Goal: Information Seeking & Learning: Understand process/instructions

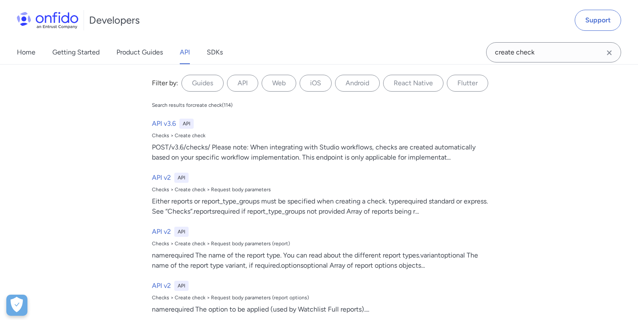
scroll to position [116, 0]
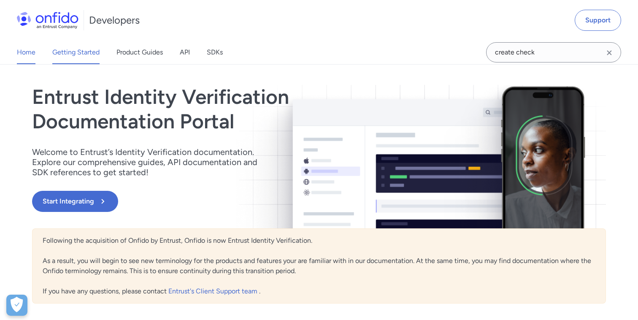
click at [89, 54] on link "Getting Started" at bounding box center [75, 52] width 47 height 24
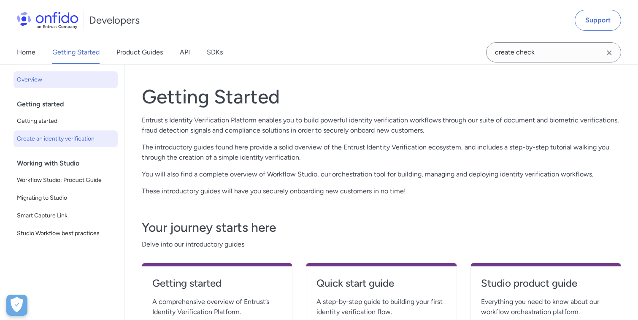
click at [52, 137] on span "Create an identity verification" at bounding box center [65, 139] width 97 height 10
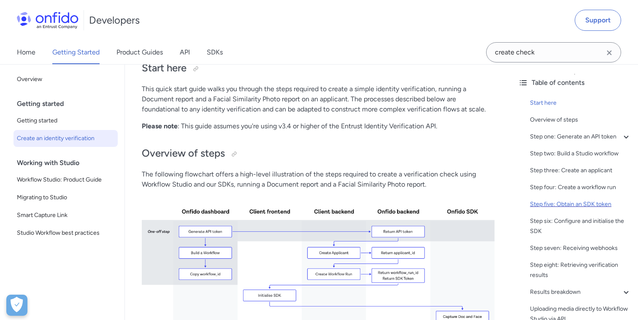
click at [556, 201] on div "Step five: Obtain an SDK token" at bounding box center [580, 204] width 101 height 10
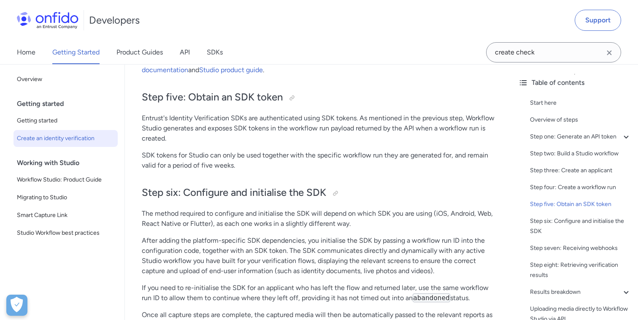
click at [163, 118] on p "Entrust's Identity Verification SDKs are authenticated using SDK tokens. As men…" at bounding box center [318, 128] width 353 height 30
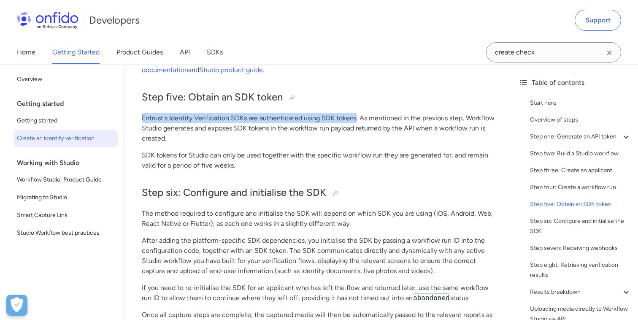
click at [341, 120] on p "Entrust's Identity Verification SDKs are authenticated using SDK tokens. As men…" at bounding box center [318, 128] width 353 height 30
copy p "Entrust's Identity Verification SDKs are authenticated using SDK tokens"
click at [362, 120] on p "Entrust's Identity Verification SDKs are authenticated using SDK tokens. As men…" at bounding box center [318, 128] width 353 height 30
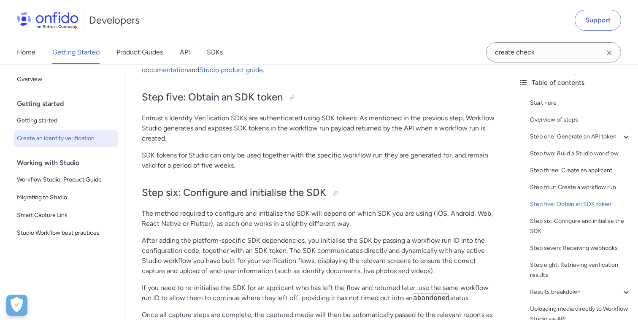
click at [362, 120] on p "Entrust's Identity Verification SDKs are authenticated using SDK tokens. As men…" at bounding box center [318, 128] width 353 height 30
click at [163, 129] on p "Entrust's Identity Verification SDKs are authenticated using SDK tokens. As men…" at bounding box center [318, 128] width 353 height 30
click at [163, 128] on p "Entrust's Identity Verification SDKs are authenticated using SDK tokens. As men…" at bounding box center [318, 128] width 353 height 30
click at [557, 186] on div "Step four: Create a workflow run" at bounding box center [580, 187] width 101 height 10
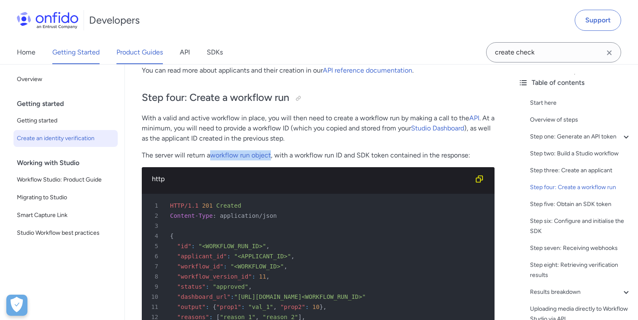
click at [138, 49] on link "Product Guides" at bounding box center [139, 52] width 46 height 24
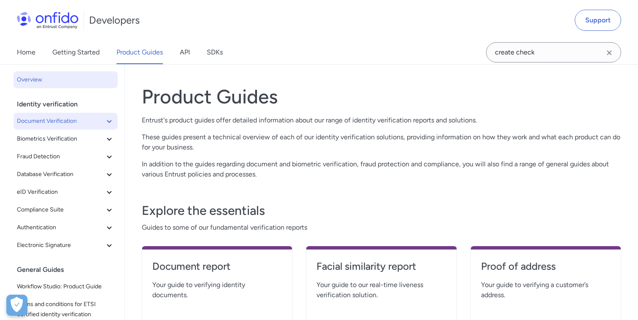
click at [109, 123] on icon at bounding box center [109, 121] width 10 height 10
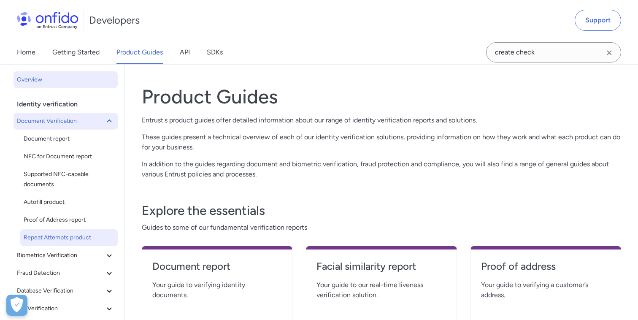
click at [58, 234] on span "Repeat Attempts product" at bounding box center [69, 237] width 91 height 10
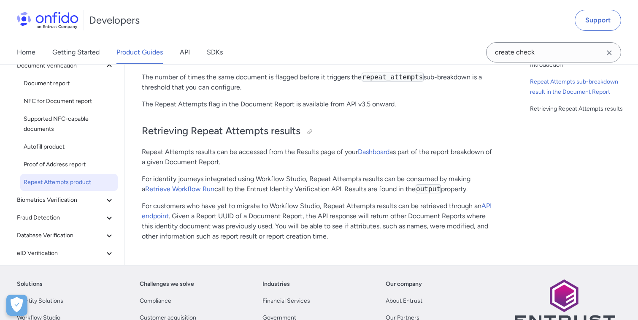
scroll to position [278, 0]
click at [322, 185] on p "For identity journeys integrated using Workflow Studio, Repeat Attempts results…" at bounding box center [318, 183] width 353 height 20
click at [319, 181] on p "For identity journeys integrated using Workflow Studio, Repeat Attempts results…" at bounding box center [318, 183] width 353 height 20
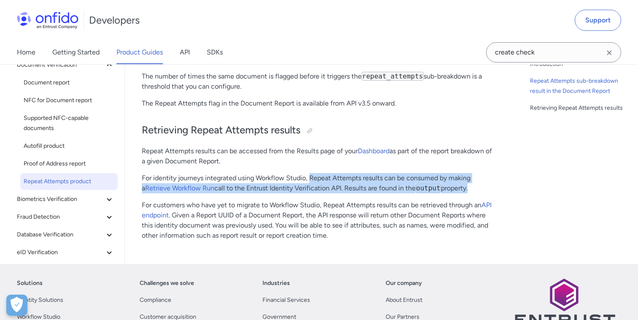
click at [457, 188] on p "For identity journeys integrated using Workflow Studio, Repeat Attempts results…" at bounding box center [318, 183] width 353 height 20
copy p "Repeat Attempts results can be consumed by making a Retrieve Workflow Run call …"
click at [218, 171] on div "Repeat Attempts Start here This guide presents a technical overview of Entrust'…" at bounding box center [318, 22] width 353 height 450
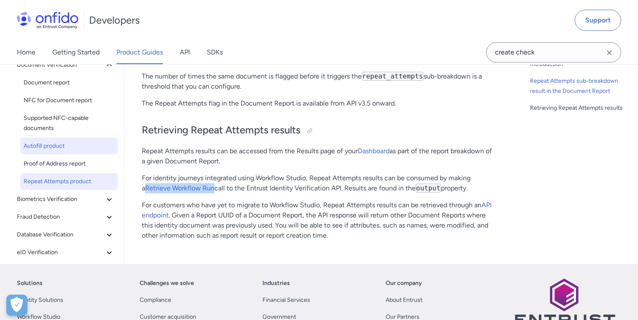
click at [54, 146] on span "Autofill product" at bounding box center [69, 146] width 91 height 10
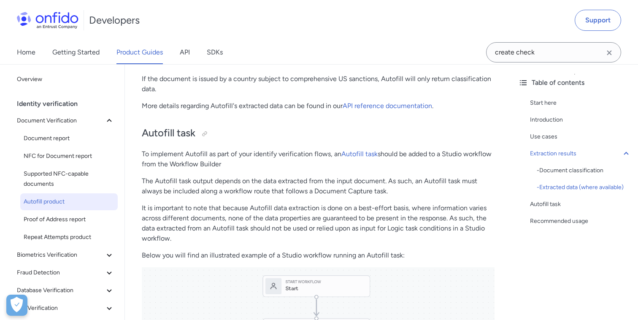
scroll to position [852, 0]
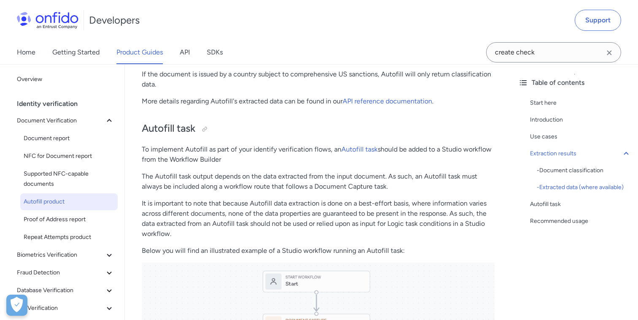
click at [163, 151] on p "To implement Autofill as part of your identify verification flows, an Autofill …" at bounding box center [318, 154] width 353 height 20
click at [209, 160] on p "To implement Autofill as part of your identify verification flows, an Autofill …" at bounding box center [318, 154] width 353 height 20
copy p "implement Autofill as part of your identify verification flows, an Autofill tas…"
click at [217, 128] on h2 "Autofill task" at bounding box center [318, 128] width 353 height 14
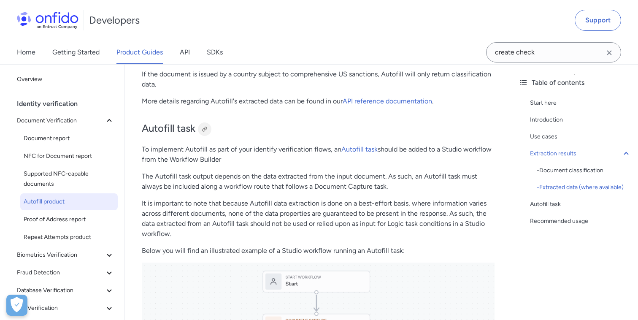
click at [205, 131] on div at bounding box center [204, 129] width 7 height 7
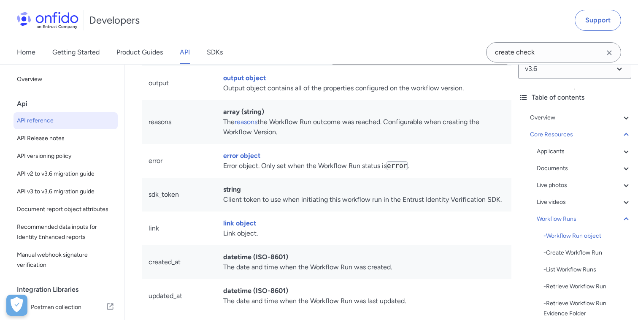
scroll to position [23, 0]
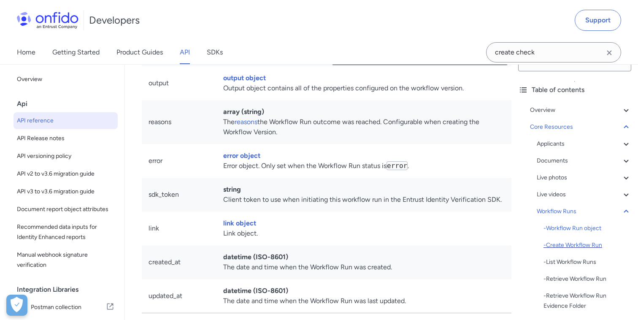
click at [573, 243] on div "- Create Workflow Run" at bounding box center [587, 245] width 88 height 10
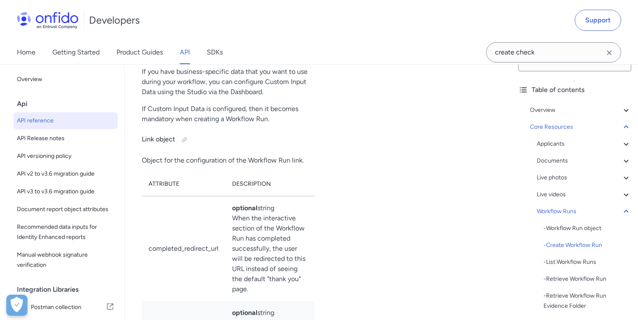
scroll to position [23072, 0]
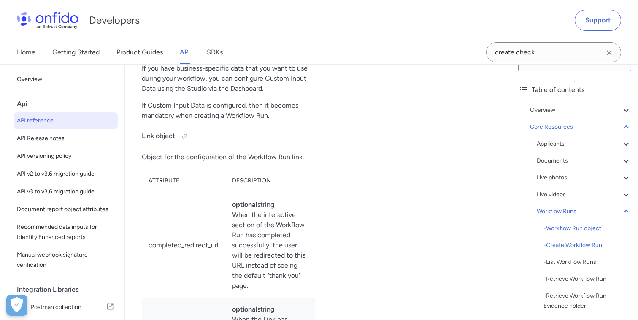
click at [555, 229] on div "- Workflow Run object" at bounding box center [587, 228] width 88 height 10
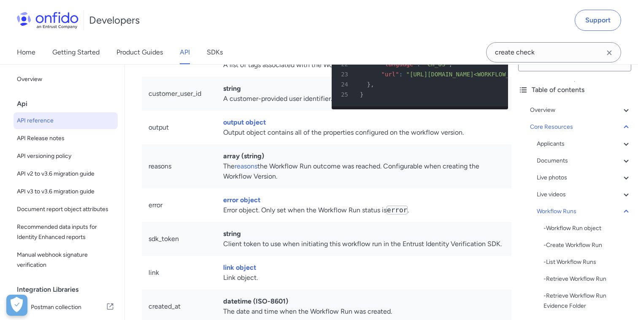
scroll to position [21173, 0]
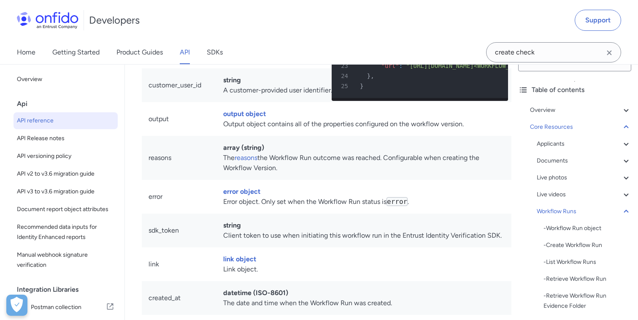
click at [609, 49] on icon "Clear search field button" at bounding box center [609, 53] width 10 height 10
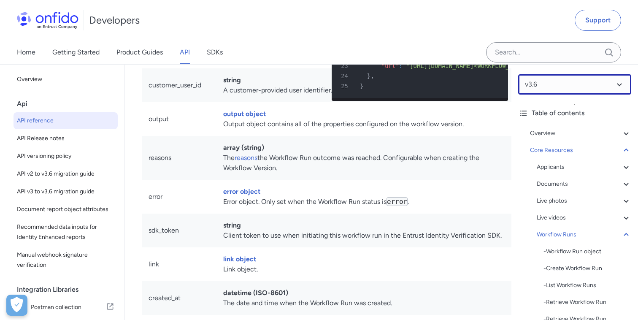
click at [614, 86] on select at bounding box center [574, 84] width 113 height 20
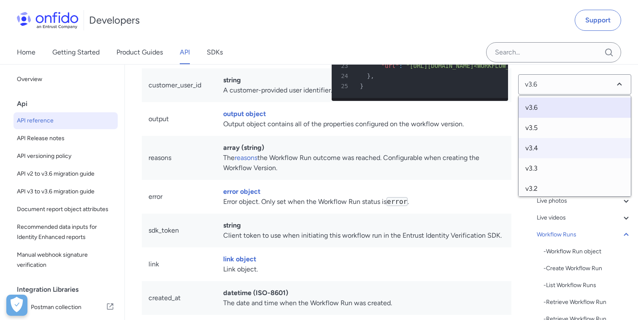
click at [534, 148] on span "v3.4" at bounding box center [574, 148] width 112 height 20
select select "3.4.0"
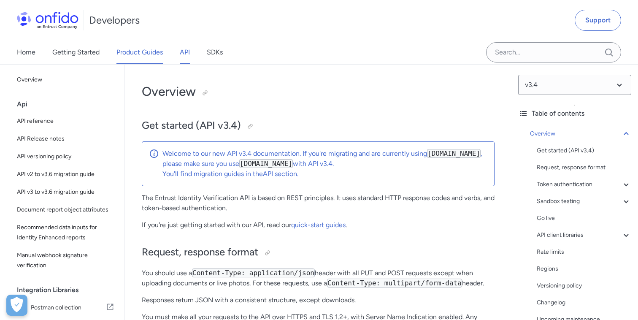
click at [148, 53] on link "Product Guides" at bounding box center [139, 52] width 46 height 24
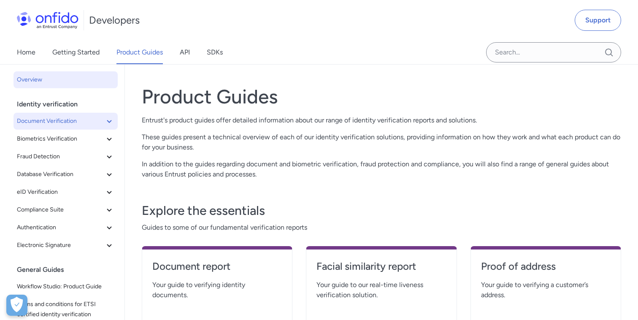
click at [105, 123] on icon at bounding box center [109, 121] width 10 height 10
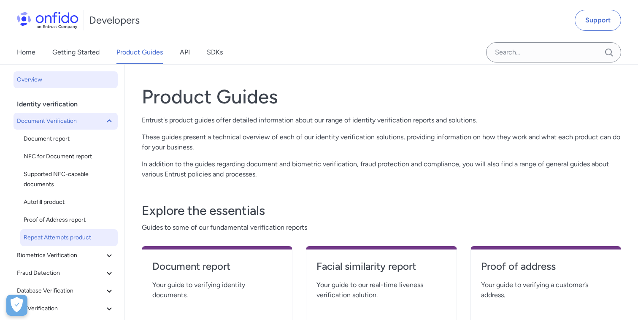
click at [78, 231] on link "Repeat Attempts product" at bounding box center [68, 237] width 97 height 17
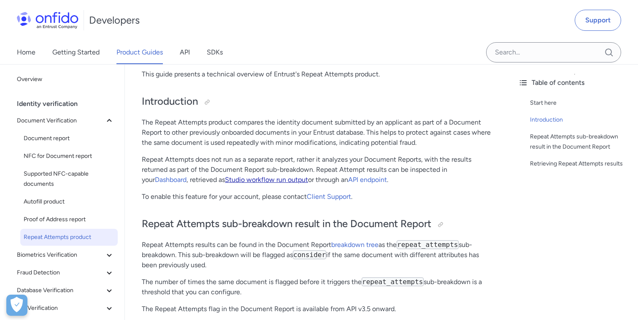
scroll to position [65, 0]
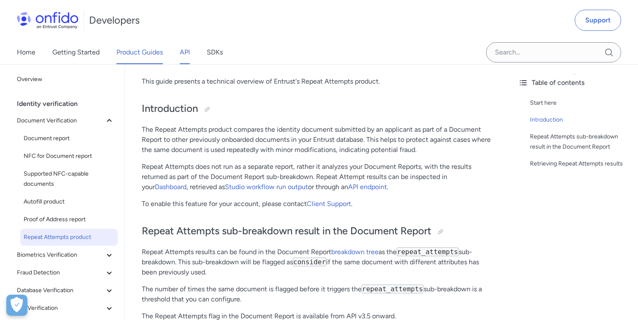
click at [186, 55] on link "API" at bounding box center [185, 52] width 10 height 24
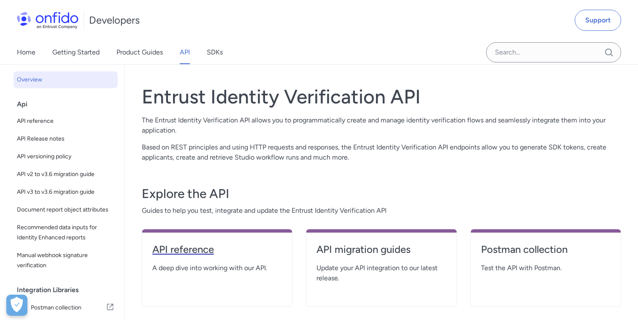
click at [207, 249] on h4 "API reference" at bounding box center [216, 249] width 129 height 13
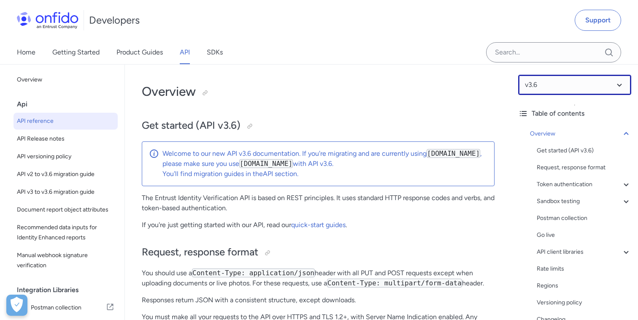
click at [617, 89] on select at bounding box center [574, 85] width 113 height 20
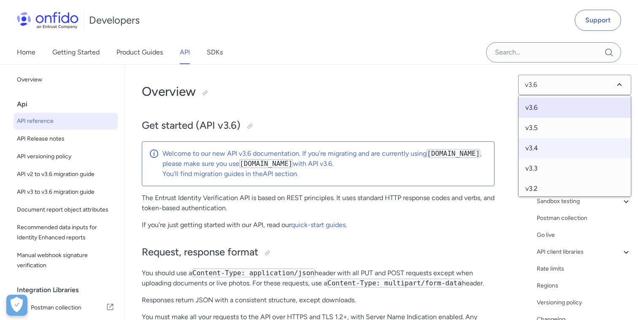
click at [539, 146] on span "v3.4" at bounding box center [574, 148] width 112 height 20
select select "3.4.0"
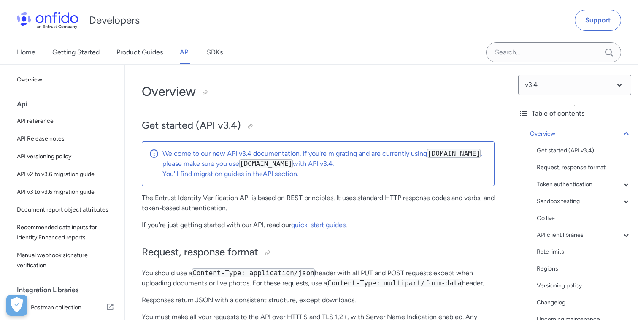
click at [626, 138] on icon at bounding box center [626, 134] width 10 height 10
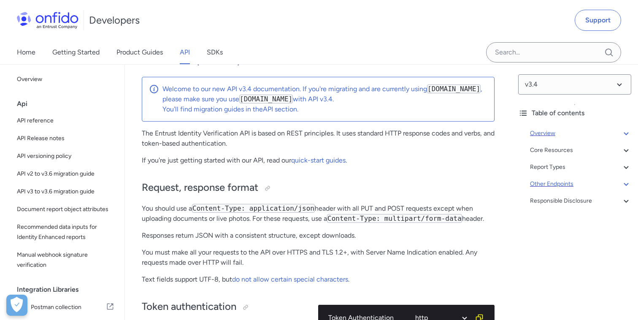
click at [552, 188] on div "Other Endpoints" at bounding box center [580, 184] width 101 height 10
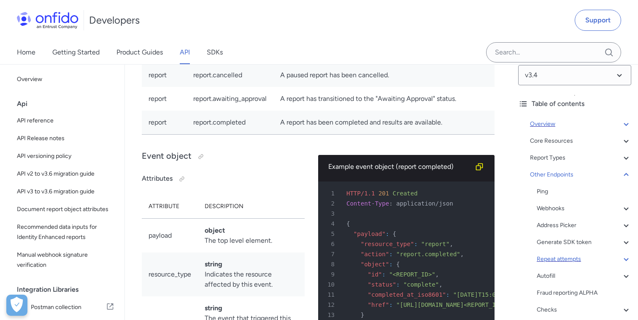
scroll to position [10, 0]
click at [550, 261] on div "Repeat attempts" at bounding box center [583, 258] width 94 height 10
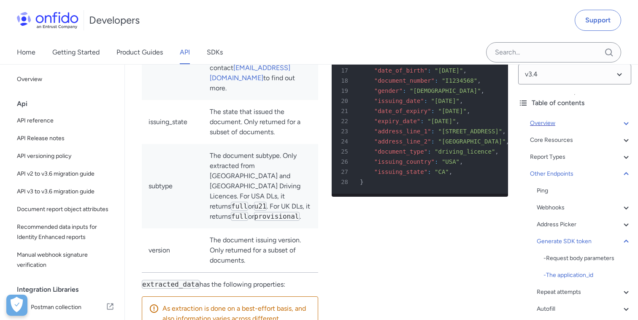
scroll to position [74564, 0]
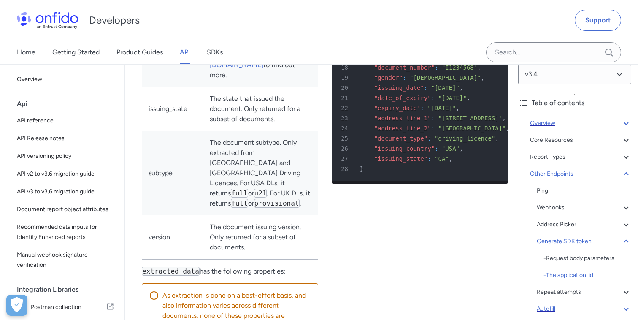
click at [544, 305] on div "Autofill" at bounding box center [583, 309] width 94 height 10
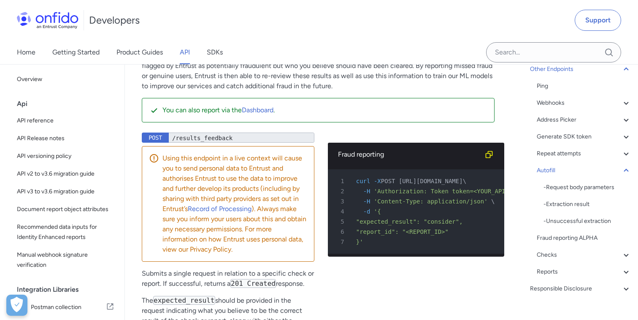
scroll to position [121, 0]
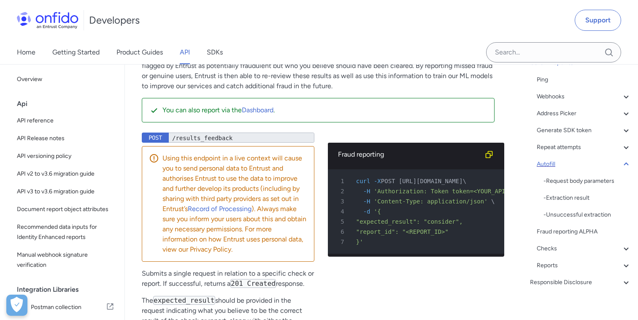
click at [628, 165] on icon at bounding box center [626, 164] width 10 height 10
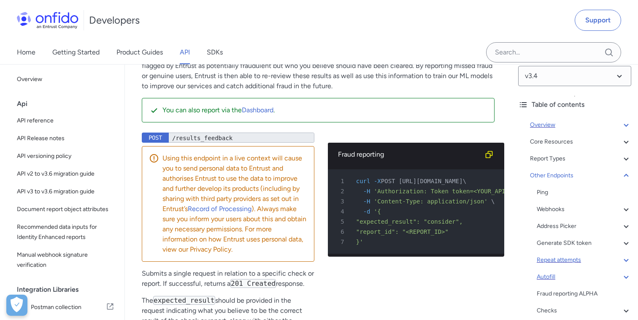
scroll to position [0, 0]
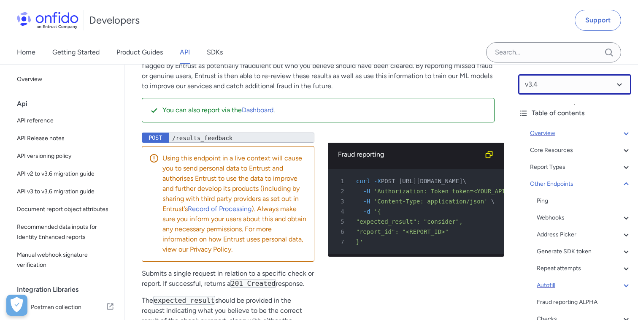
click at [617, 86] on select at bounding box center [574, 84] width 113 height 20
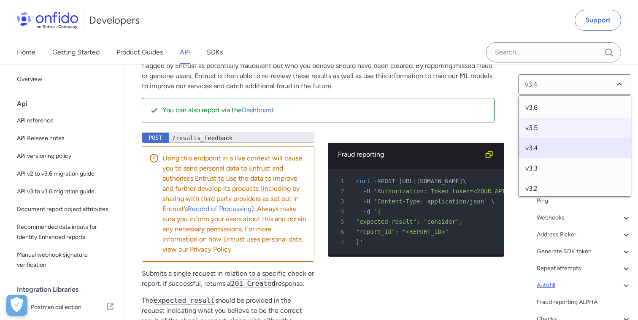
click at [544, 132] on span "v3.5" at bounding box center [574, 128] width 112 height 20
select select "3.5.0"
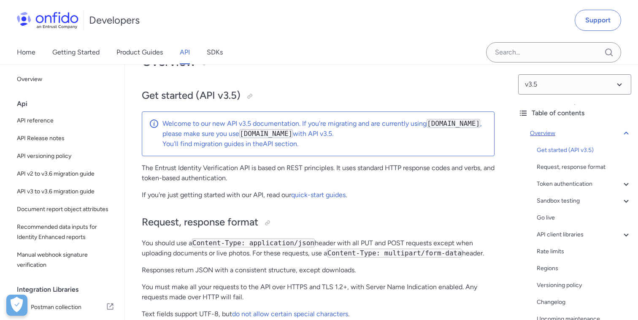
scroll to position [30, 0]
click at [625, 133] on icon at bounding box center [626, 133] width 10 height 10
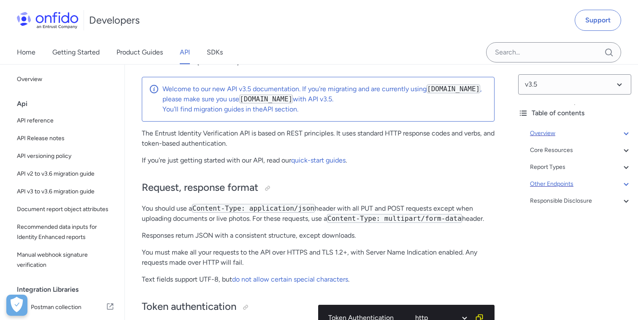
click at [562, 187] on div "Other Endpoints" at bounding box center [580, 184] width 101 height 10
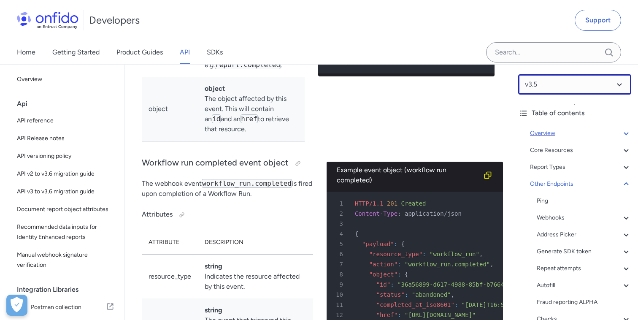
click at [618, 84] on select at bounding box center [574, 84] width 113 height 20
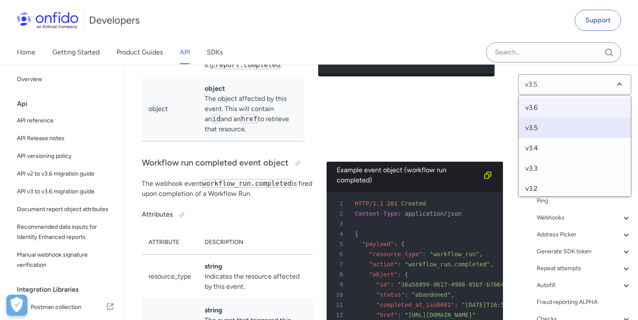
click at [541, 106] on span "v3.6" at bounding box center [574, 107] width 112 height 20
select select "3.6.0"
select select "http"
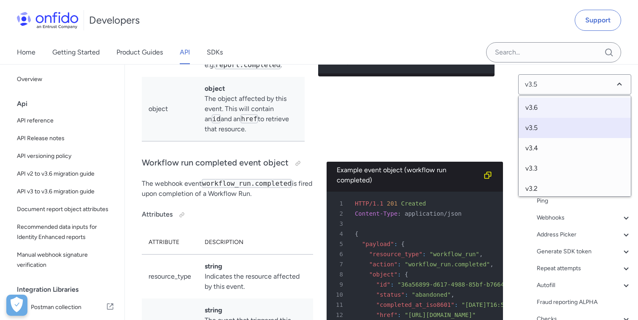
select select "http"
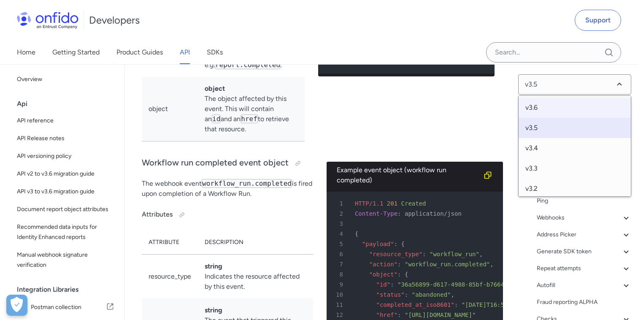
select select "http"
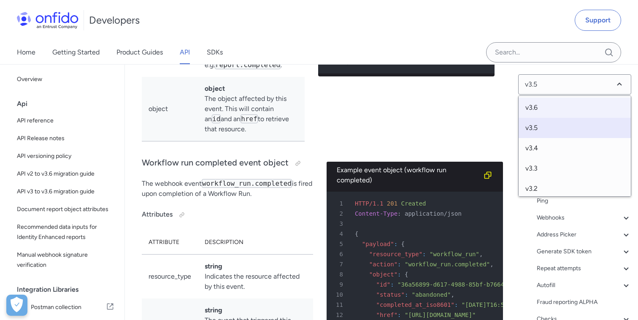
select select "http"
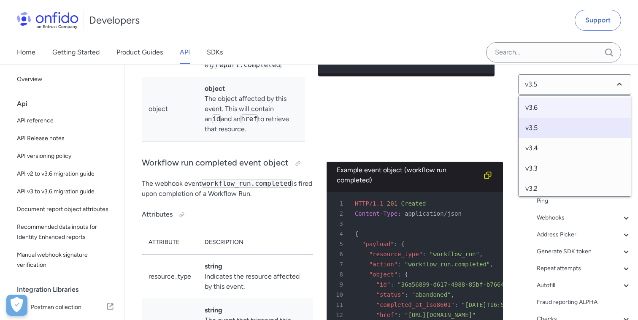
select select "http"
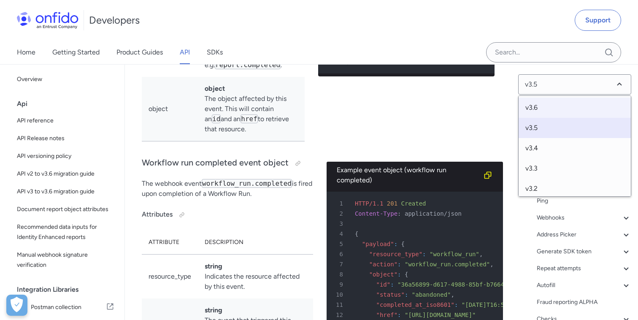
select select "http"
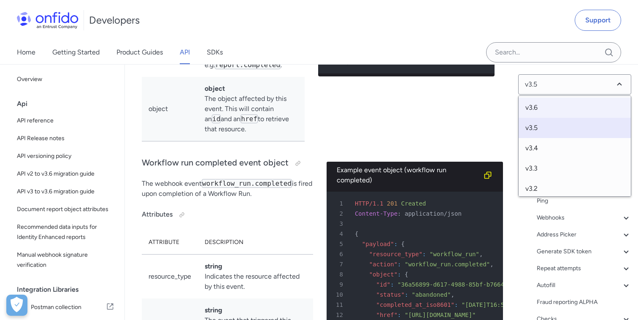
select select "http"
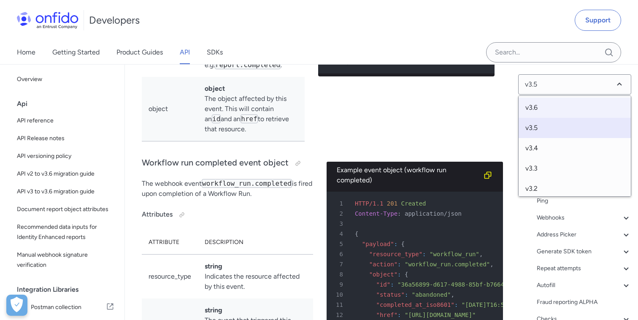
select select "http"
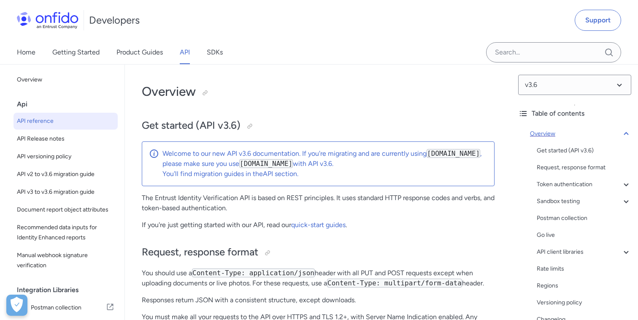
click at [627, 132] on icon at bounding box center [626, 134] width 10 height 10
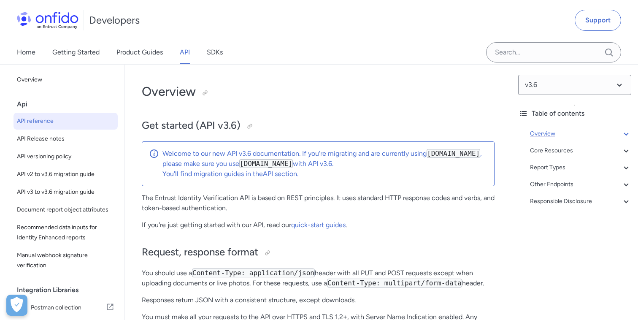
scroll to position [65, 0]
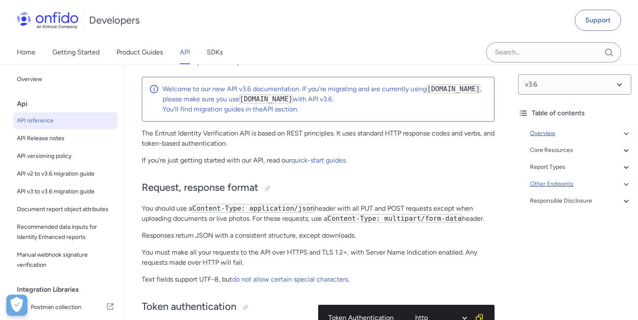
click at [563, 187] on div "Other Endpoints" at bounding box center [580, 184] width 101 height 10
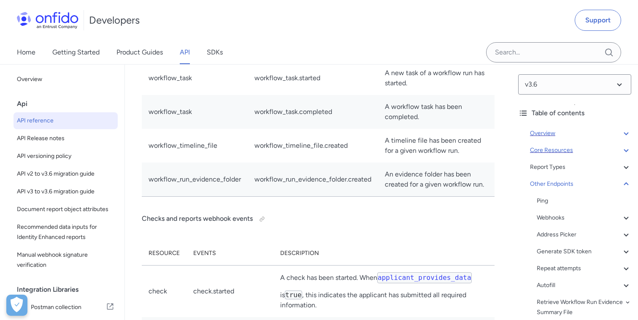
click at [625, 151] on icon at bounding box center [626, 150] width 10 height 10
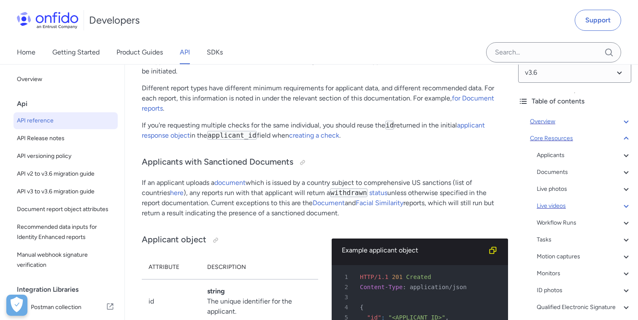
scroll to position [18, 0]
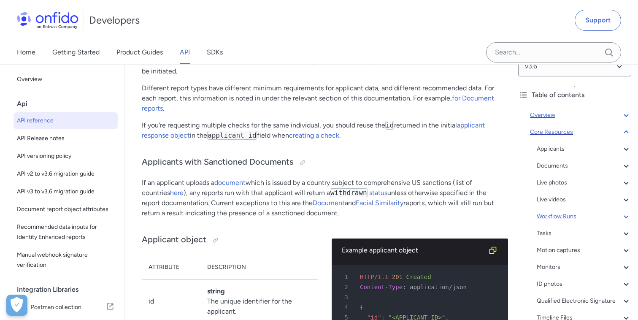
click at [572, 215] on div "Workflow Runs" at bounding box center [583, 216] width 94 height 10
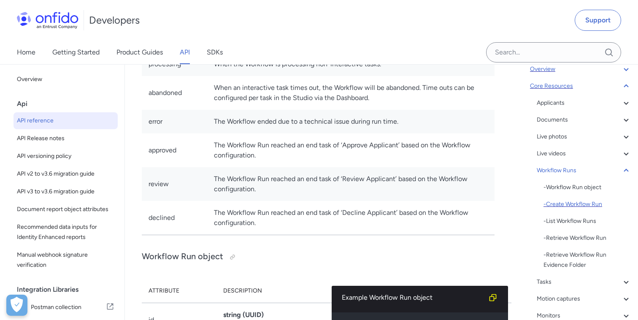
scroll to position [65, 0]
click at [561, 252] on div "- Retrieve Workflow Run Evidence Folder" at bounding box center [587, 258] width 88 height 20
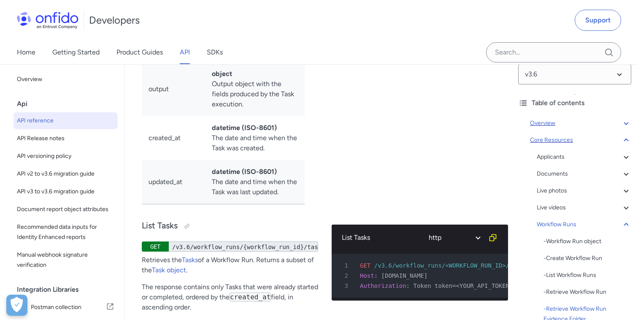
scroll to position [8, 0]
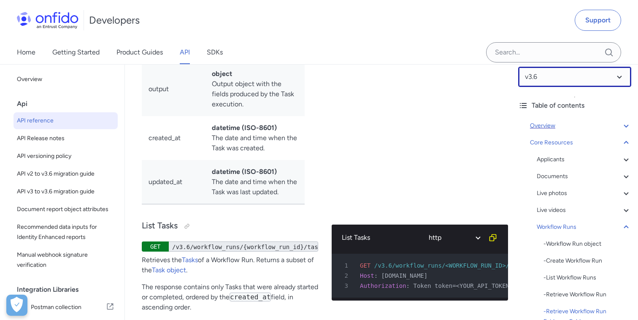
click at [615, 82] on select at bounding box center [574, 77] width 113 height 20
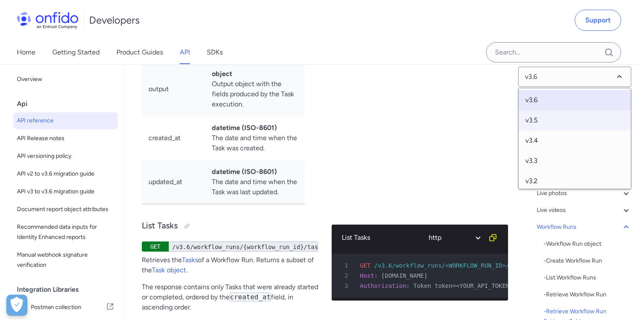
click at [546, 124] on span "v3.5" at bounding box center [574, 120] width 112 height 20
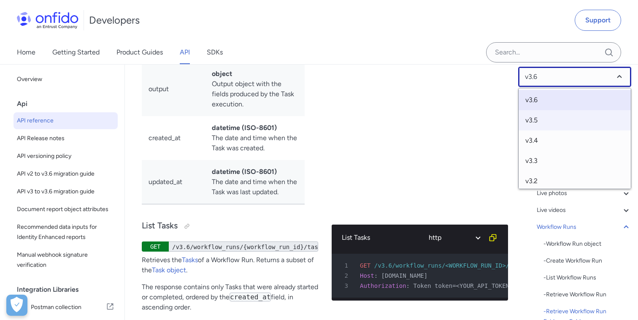
select select "3.5.0"
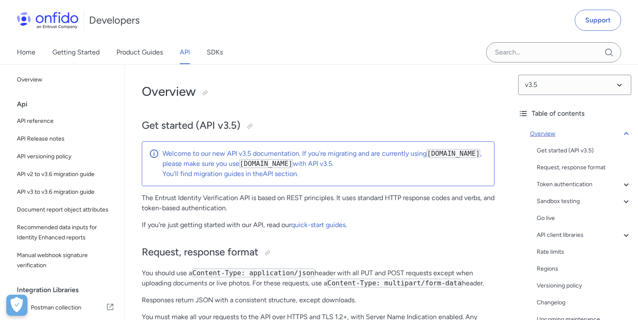
click at [627, 135] on icon at bounding box center [626, 134] width 10 height 10
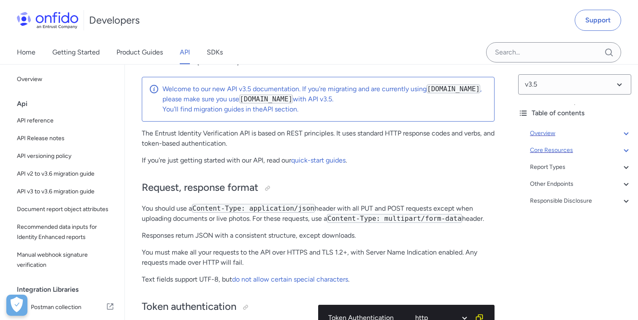
click at [627, 150] on icon at bounding box center [625, 150] width 5 height 3
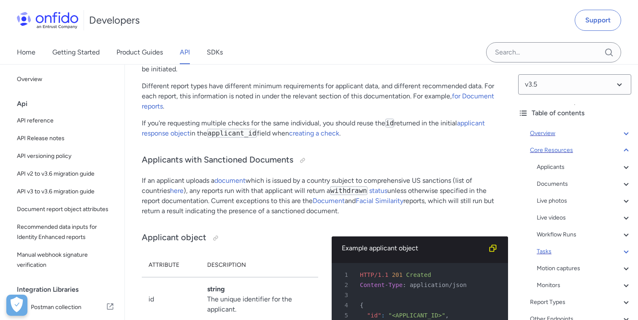
scroll to position [22, 0]
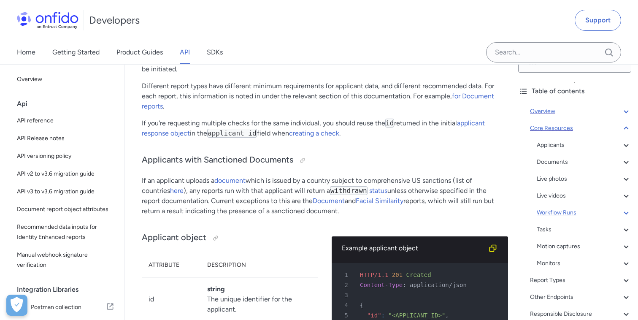
click at [556, 215] on div "Workflow Runs" at bounding box center [583, 213] width 94 height 10
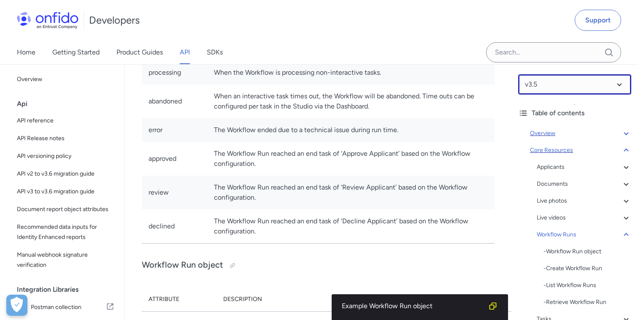
click at [617, 88] on select at bounding box center [574, 84] width 113 height 20
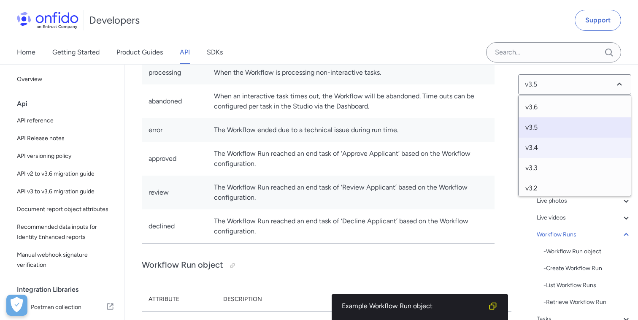
click at [541, 140] on span "v3.4" at bounding box center [574, 147] width 112 height 20
select select "3.4.0"
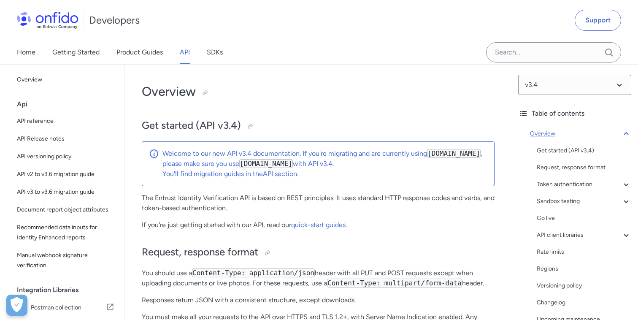
click at [627, 134] on icon at bounding box center [626, 134] width 10 height 10
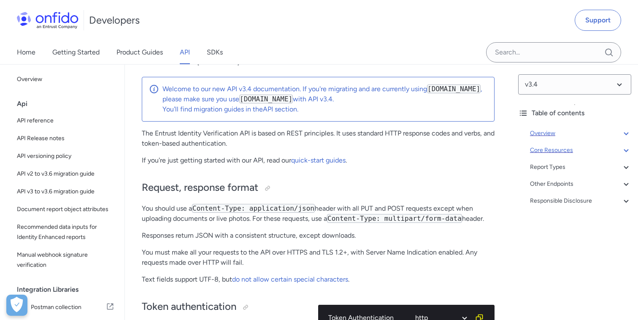
click at [628, 153] on icon at bounding box center [626, 150] width 10 height 10
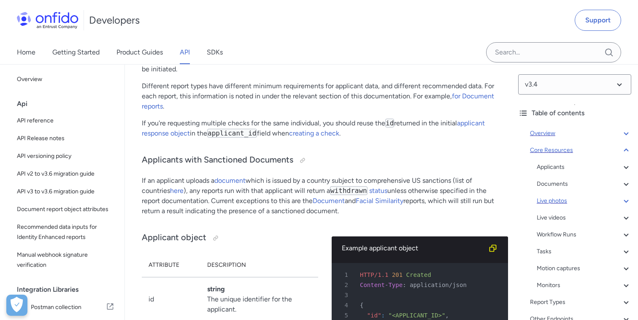
scroll to position [21, 0]
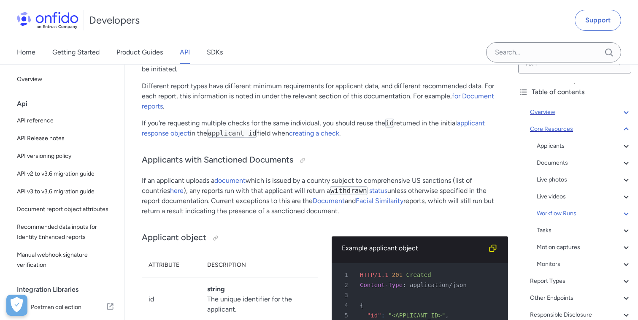
click at [562, 215] on div "Workflow Runs" at bounding box center [583, 213] width 94 height 10
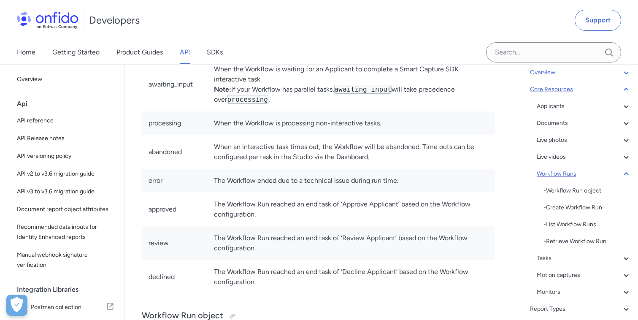
scroll to position [58, 0]
